Goal: Transaction & Acquisition: Purchase product/service

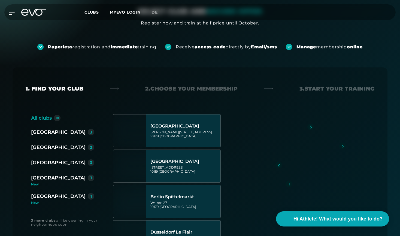
scroll to position [45, 0]
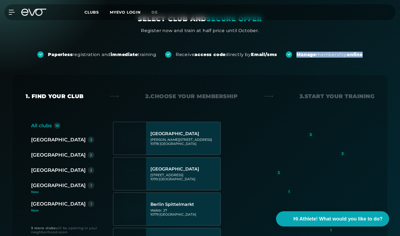
drag, startPoint x: 290, startPoint y: 52, endPoint x: 374, endPoint y: 57, distance: 84.6
click at [374, 57] on div "Paperless registration and immediate training Receive access code directly by E…" at bounding box center [200, 46] width 400 height 24
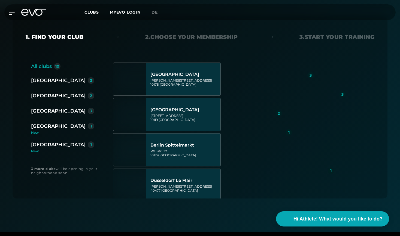
scroll to position [107, 0]
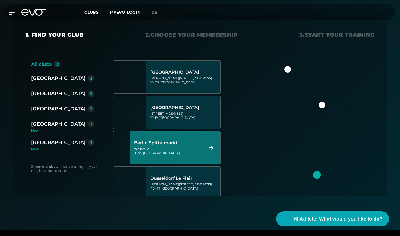
click at [309, 135] on img at bounding box center [311, 124] width 128 height 128
click at [187, 147] on div "[GEOGRAPHIC_DATA] [STREET_ADDRESS]" at bounding box center [168, 148] width 68 height 24
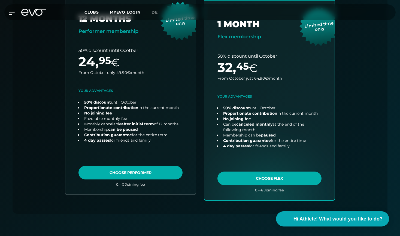
scroll to position [202, 0]
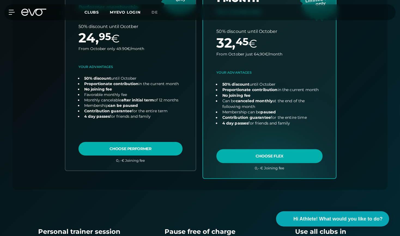
click at [284, 157] on link "choose plan" at bounding box center [269, 71] width 133 height 214
click at [298, 156] on link "choose plan" at bounding box center [269, 71] width 133 height 214
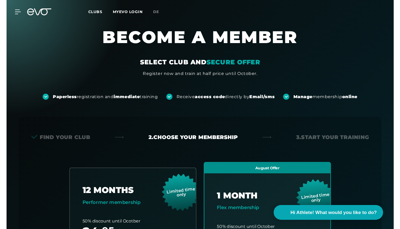
scroll to position [0, 0]
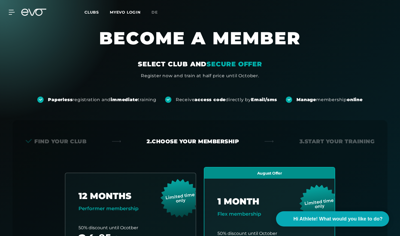
click at [5, 15] on div "MyEVO Login About Memberships free trial DAYPASS EVO Studios Düsseldorf Berlin …" at bounding box center [200, 12] width 398 height 16
click at [10, 14] on icon at bounding box center [13, 12] width 8 height 5
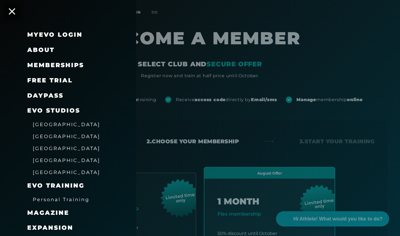
click at [42, 33] on link "MyEVO Login" at bounding box center [54, 34] width 55 height 7
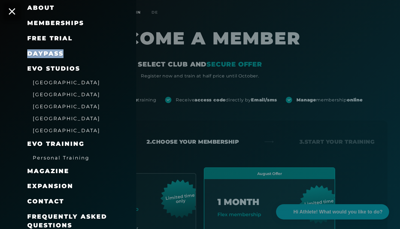
scroll to position [42, 0]
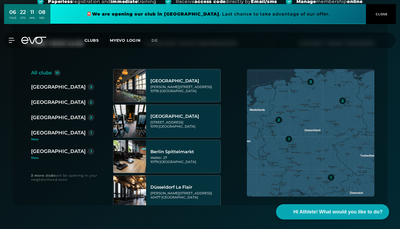
scroll to position [99, 0]
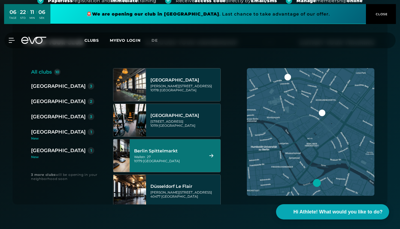
click at [189, 148] on div "Berlin Spittelmarkt" at bounding box center [168, 150] width 68 height 5
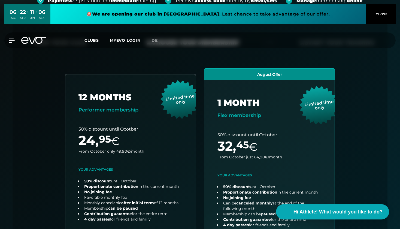
scroll to position [120, 0]
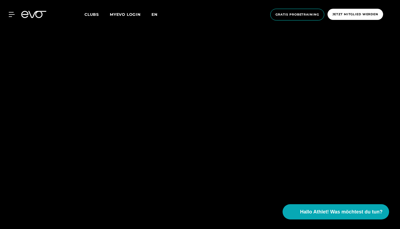
click at [154, 14] on span "en" at bounding box center [154, 14] width 6 height 5
click at [96, 15] on span "Clubs" at bounding box center [91, 14] width 14 height 5
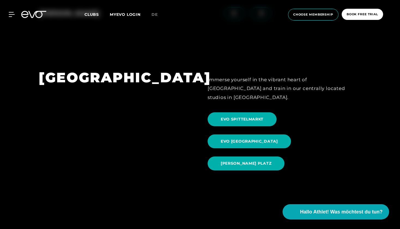
scroll to position [548, 0]
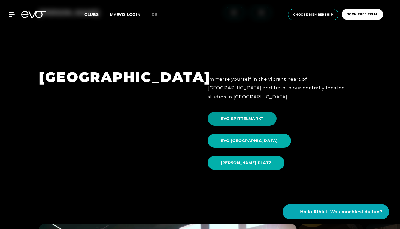
click at [237, 116] on span "EVO SPITTELMARKT" at bounding box center [242, 119] width 43 height 6
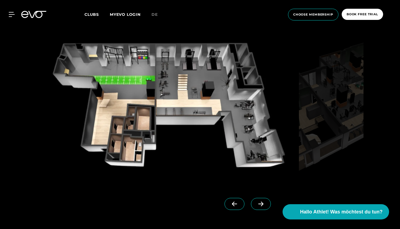
scroll to position [514, 0]
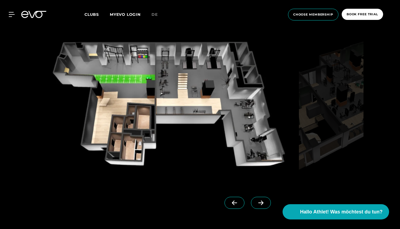
click at [269, 208] on link at bounding box center [262, 208] width 22 height 22
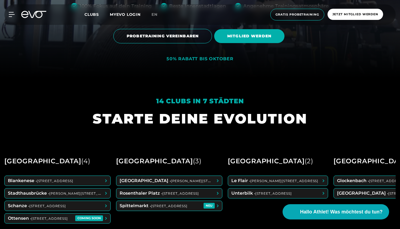
scroll to position [154, 0]
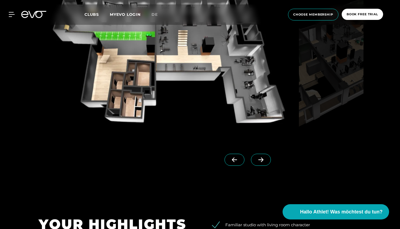
scroll to position [569, 0]
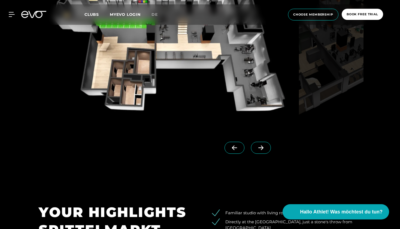
click at [266, 148] on span at bounding box center [261, 148] width 20 height 12
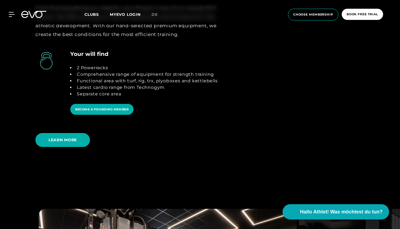
scroll to position [1149, 0]
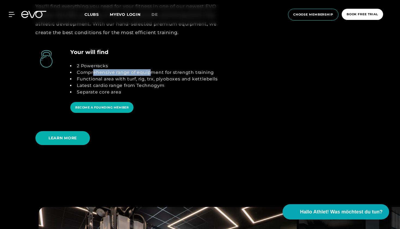
drag, startPoint x: 93, startPoint y: 69, endPoint x: 151, endPoint y: 69, distance: 57.5
click at [151, 69] on li "Comprehensive range of equipment for strength training" at bounding box center [146, 72] width 143 height 7
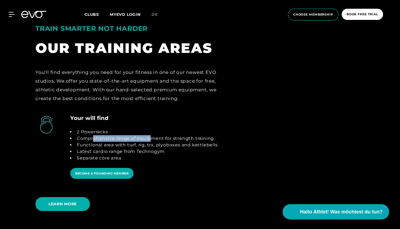
scroll to position [1082, 0]
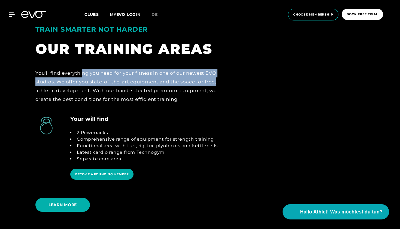
drag, startPoint x: 82, startPoint y: 71, endPoint x: 228, endPoint y: 76, distance: 146.4
click at [228, 76] on div "TRAIN SMARTER NOT HARDER OUR TRAINING AREAS You'll find everything you need for…" at bounding box center [200, 57] width 338 height 105
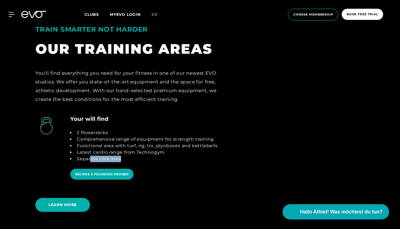
drag, startPoint x: 91, startPoint y: 157, endPoint x: 148, endPoint y: 156, distance: 57.5
click at [149, 157] on li "Separate core area" at bounding box center [146, 159] width 143 height 7
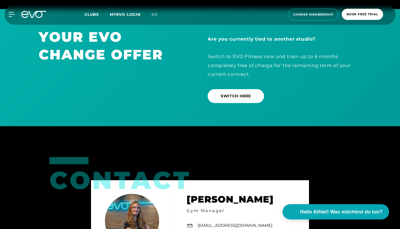
scroll to position [1789, 0]
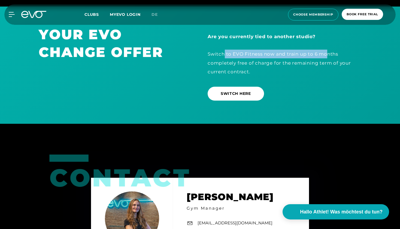
drag, startPoint x: 224, startPoint y: 52, endPoint x: 328, endPoint y: 54, distance: 104.1
click at [328, 54] on div "Are you currently tied to another studio? Switch to EVO Fitness now and train u…" at bounding box center [285, 54] width 154 height 44
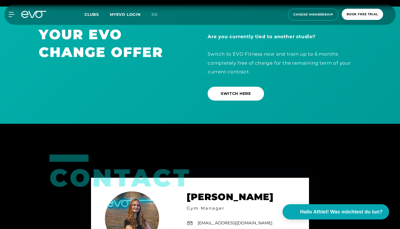
click at [331, 53] on div "Are you currently tied to another studio? Switch to EVO Fitness now and train u…" at bounding box center [285, 54] width 154 height 44
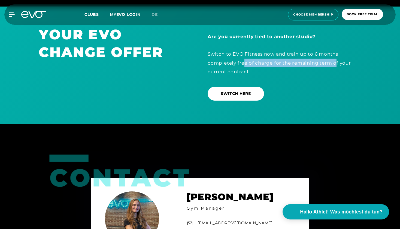
drag, startPoint x: 244, startPoint y: 60, endPoint x: 335, endPoint y: 60, distance: 91.5
click at [335, 60] on div "Are you currently tied to another studio? Switch to EVO Fitness now and train u…" at bounding box center [285, 54] width 154 height 44
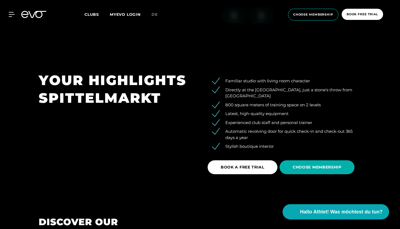
scroll to position [715, 0]
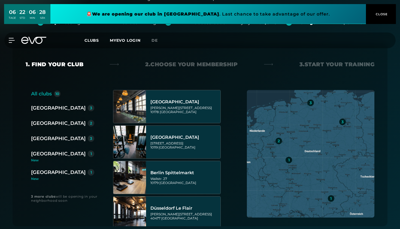
scroll to position [79, 0]
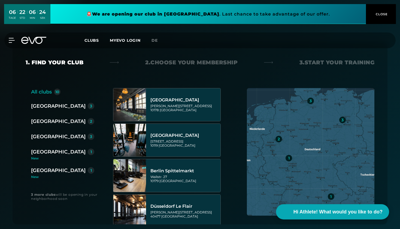
click at [38, 107] on div "[GEOGRAPHIC_DATA]" at bounding box center [58, 106] width 54 height 8
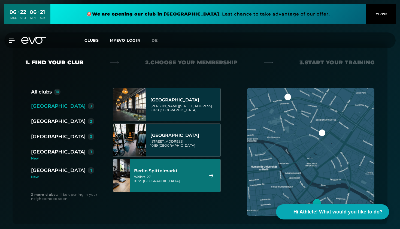
click at [187, 188] on div "[GEOGRAPHIC_DATA] [STREET_ADDRESS]" at bounding box center [175, 175] width 91 height 33
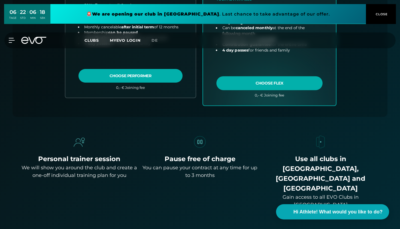
scroll to position [275, 0]
